Goal: Transaction & Acquisition: Subscribe to service/newsletter

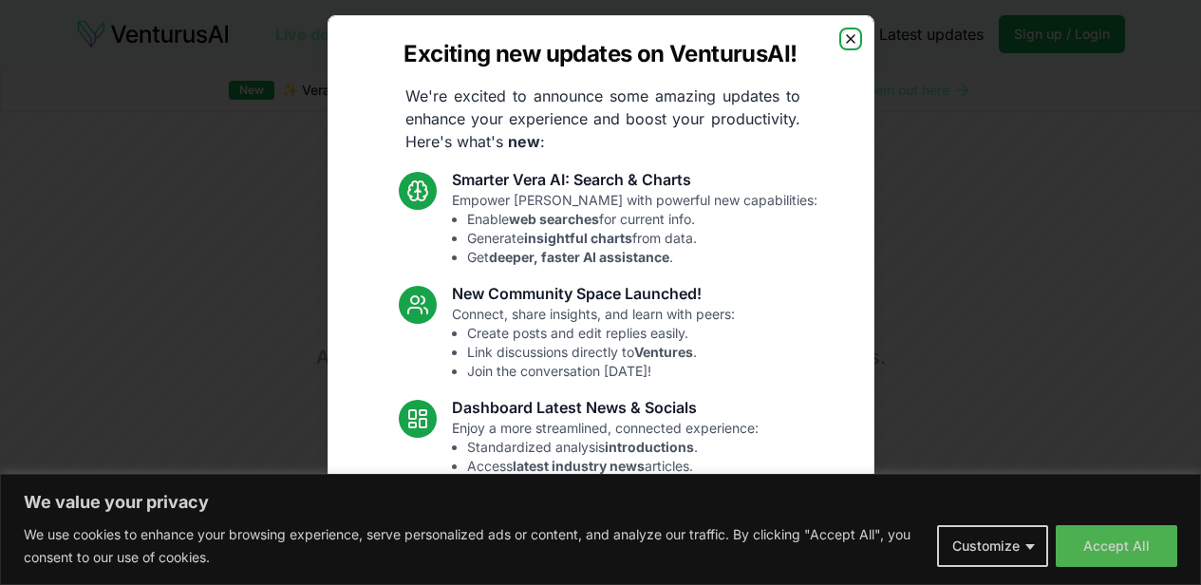
click at [843, 36] on icon "button" at bounding box center [850, 38] width 15 height 15
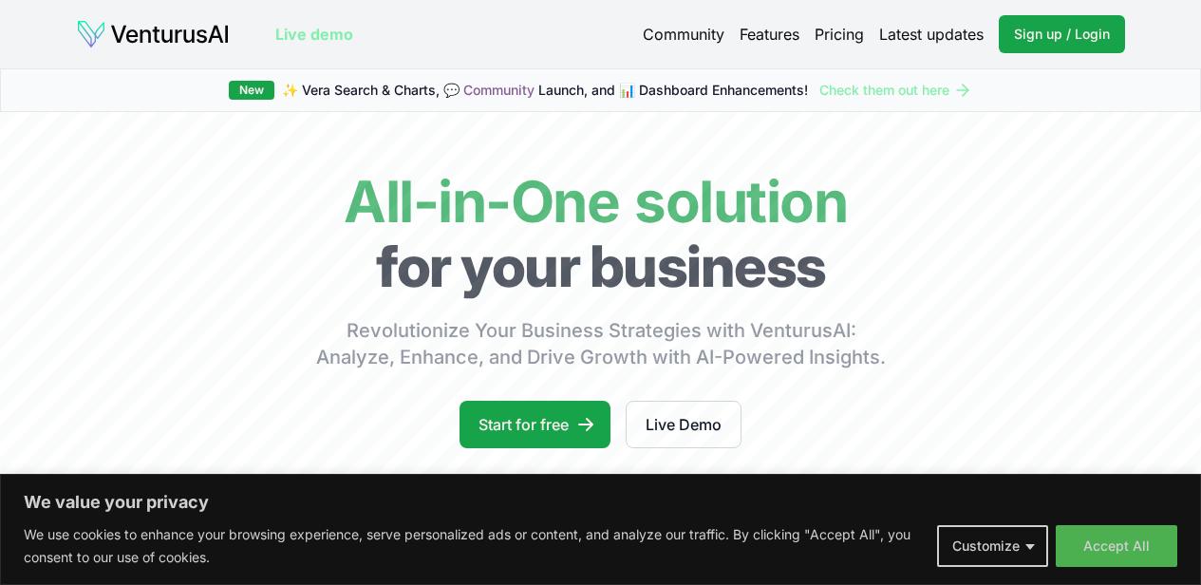
click at [848, 32] on link "Pricing" at bounding box center [839, 34] width 49 height 23
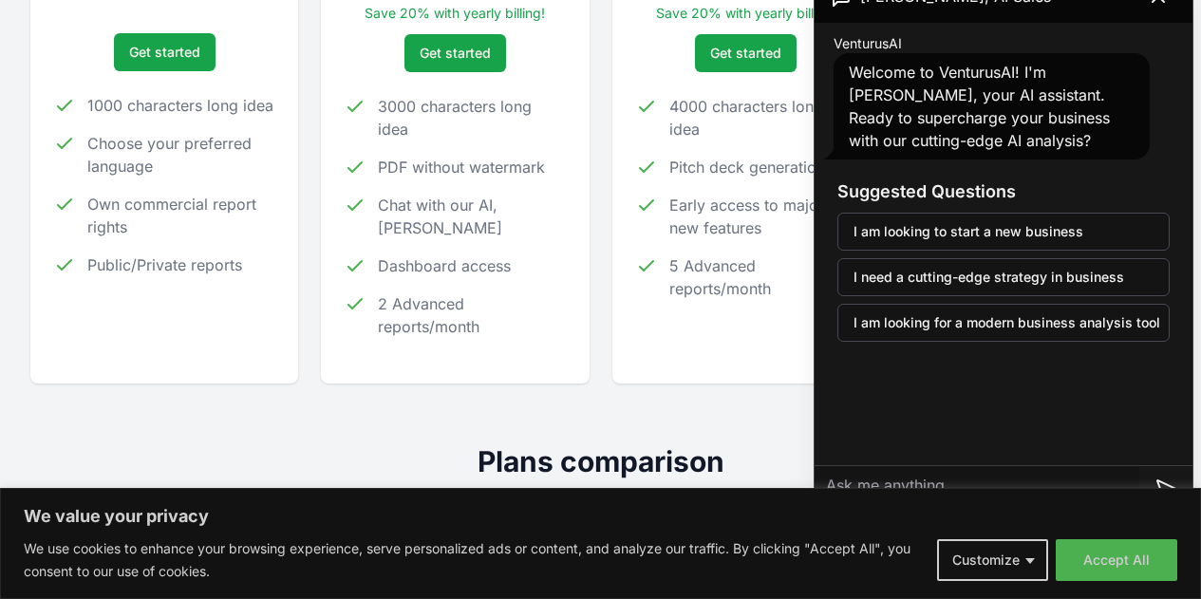
scroll to position [379, 0]
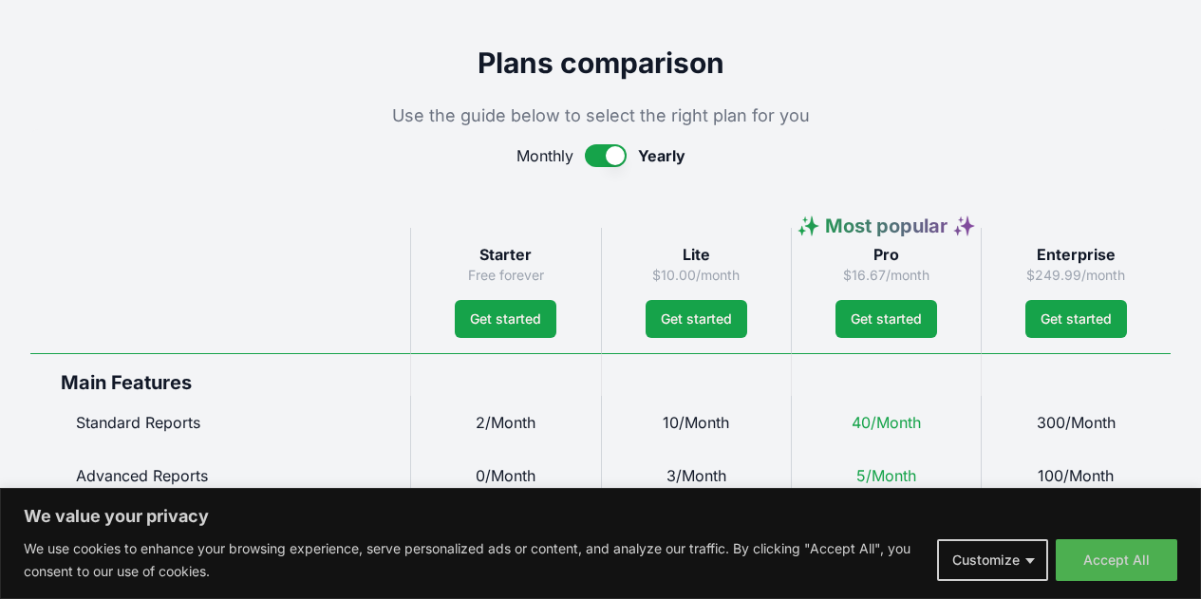
scroll to position [862, 0]
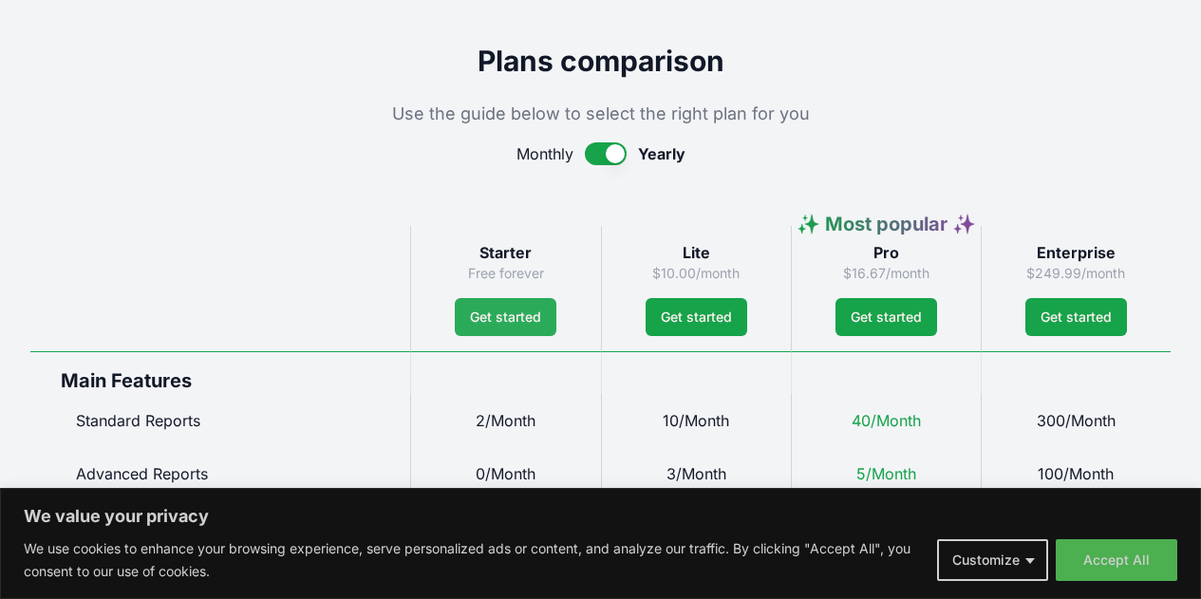
click at [510, 331] on link "Get started" at bounding box center [506, 317] width 102 height 38
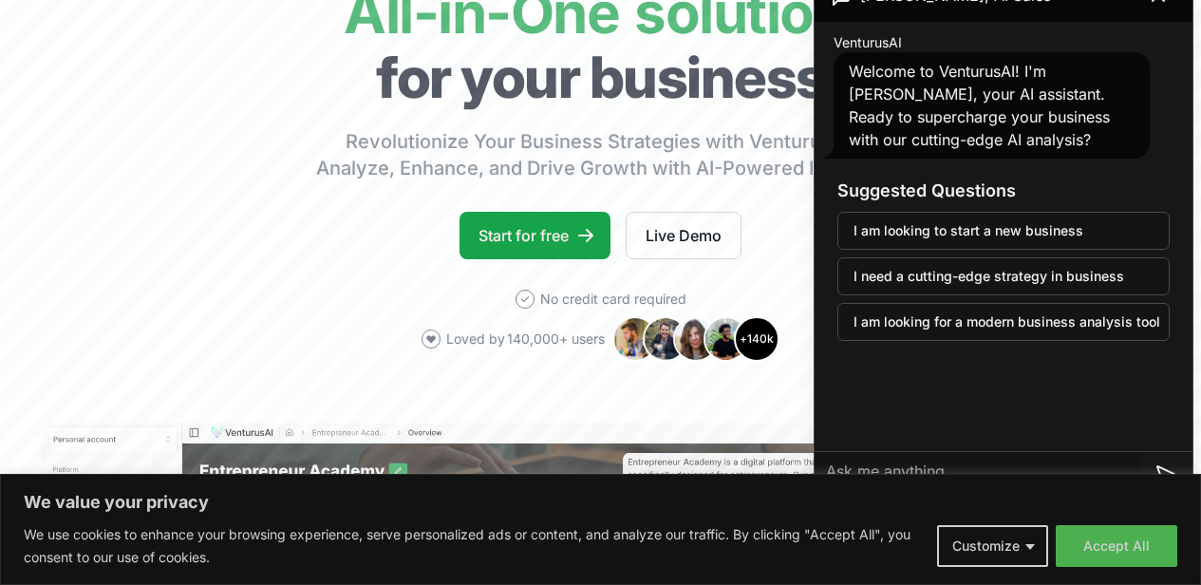
scroll to position [167, 0]
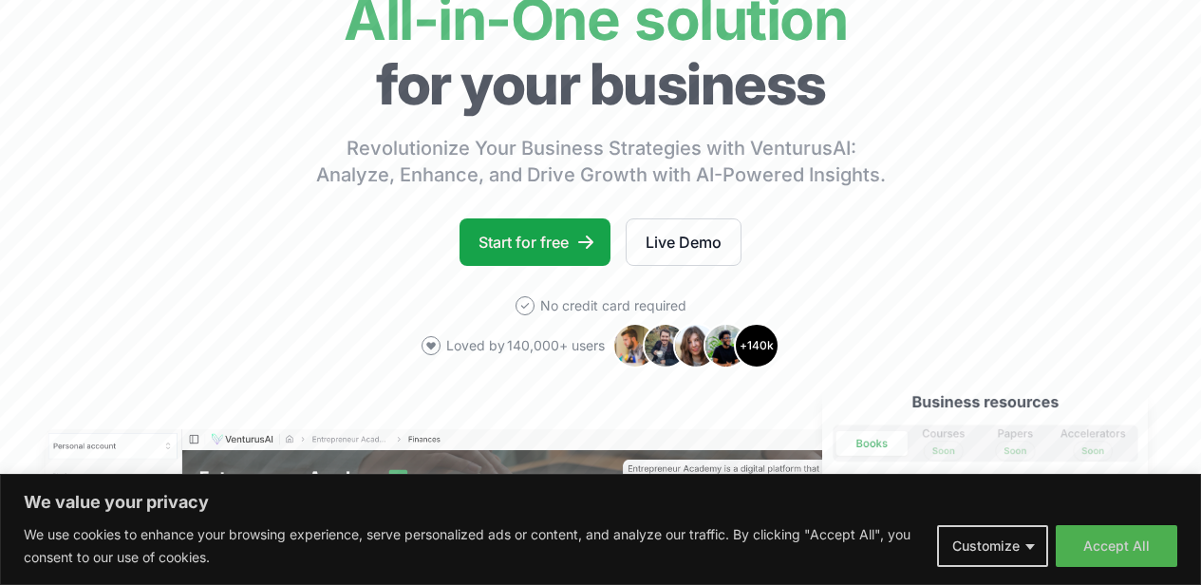
scroll to position [274, 0]
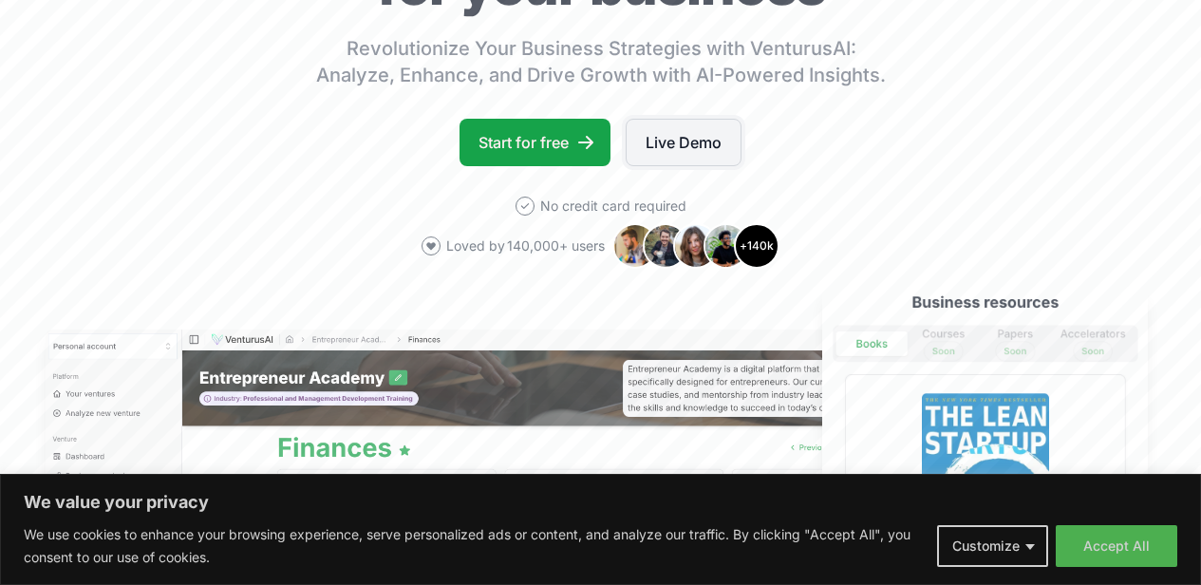
click at [704, 166] on link "Live Demo" at bounding box center [684, 142] width 116 height 47
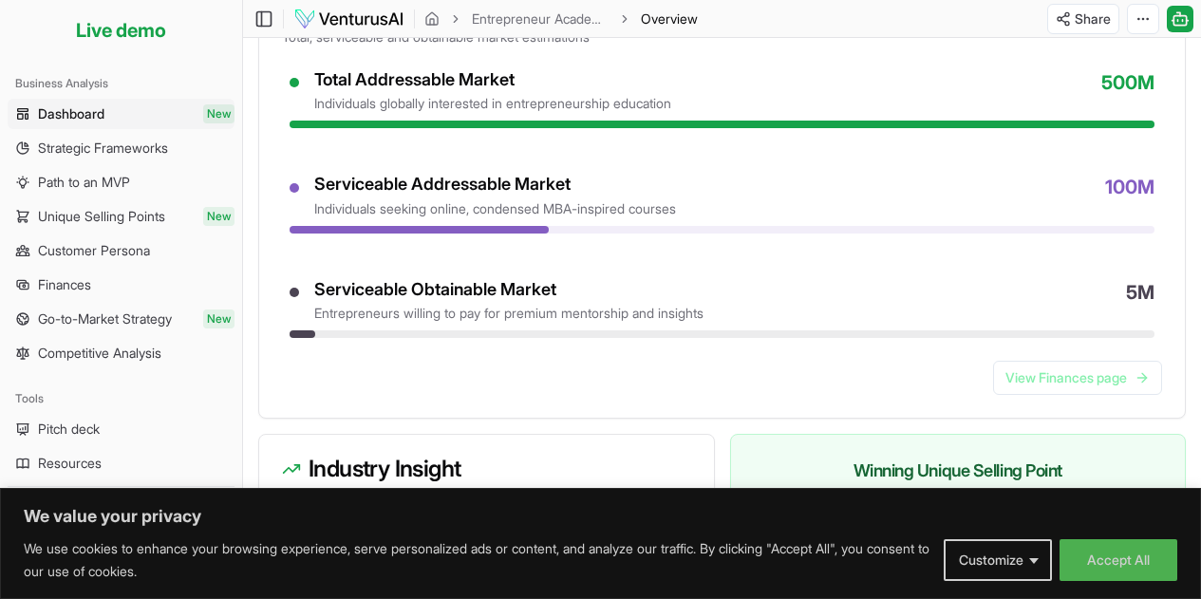
scroll to position [815, 0]
